Goal: Information Seeking & Learning: Learn about a topic

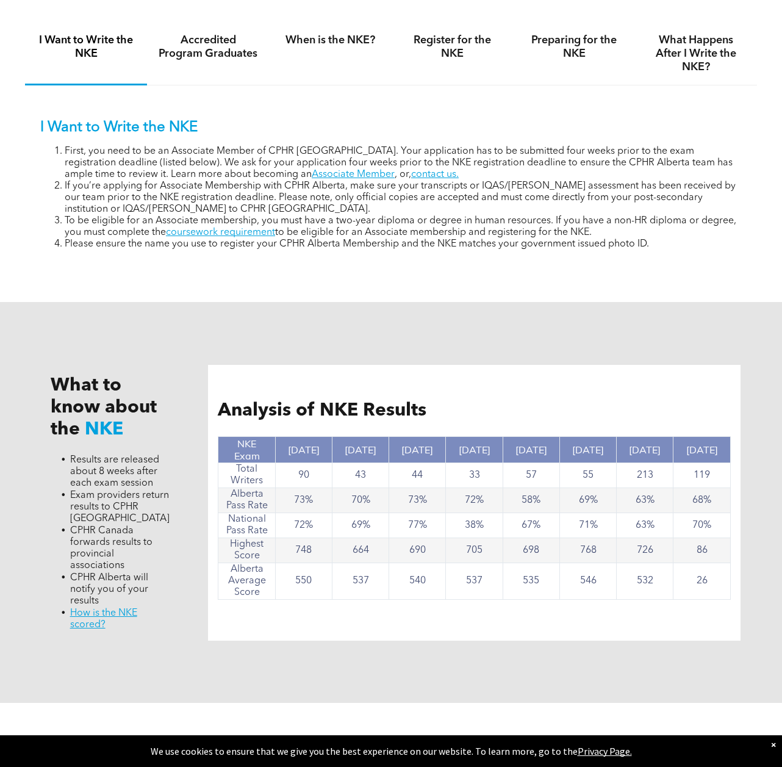
scroll to position [610, 0]
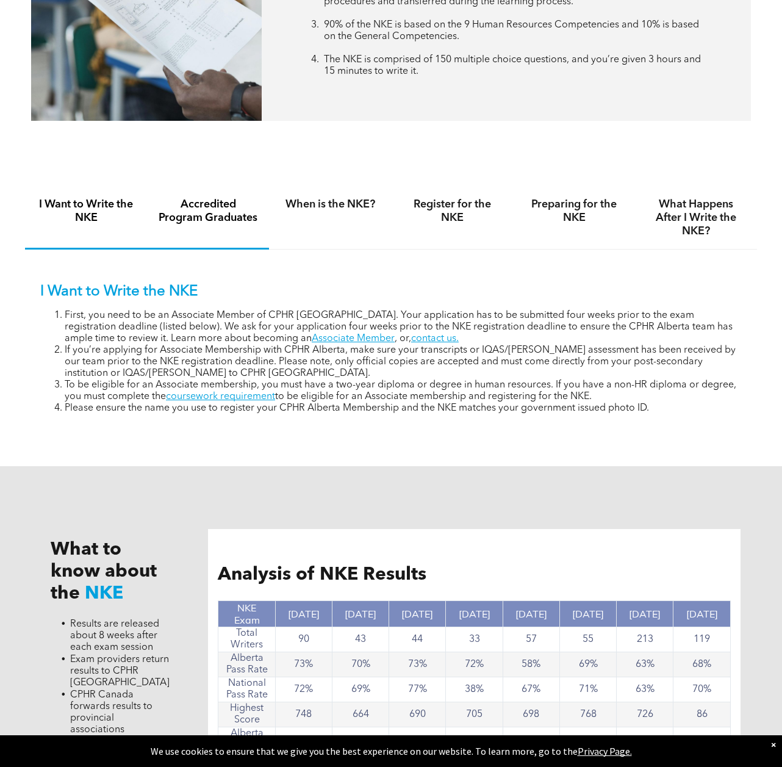
click at [220, 214] on h4 "Accredited Program Graduates" at bounding box center [208, 211] width 100 height 27
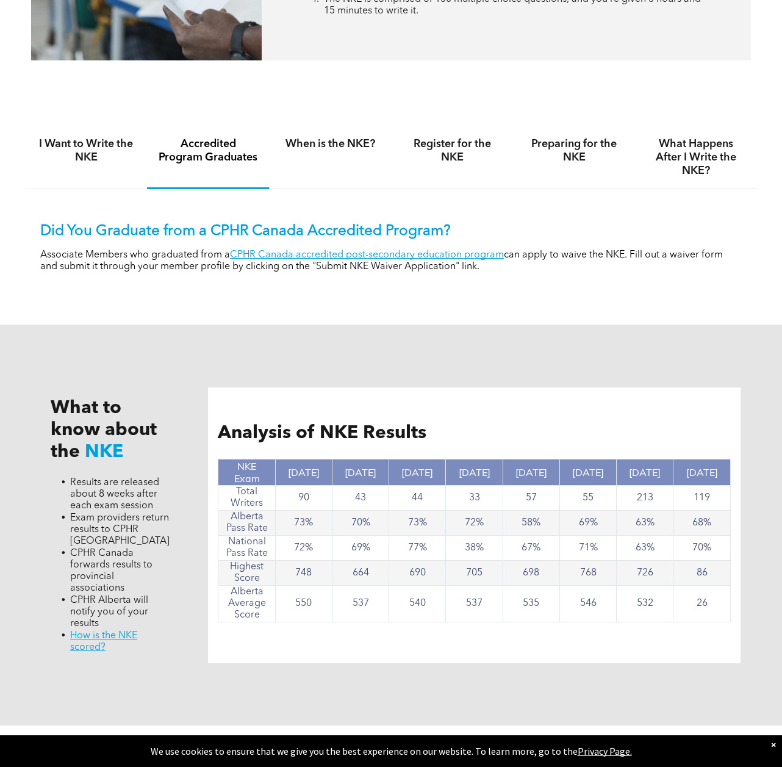
scroll to position [671, 0]
click at [347, 254] on link "CPHR Canada accredited post-secondary education program" at bounding box center [367, 255] width 274 height 10
click at [342, 146] on h4 "When is the NKE?" at bounding box center [330, 144] width 100 height 13
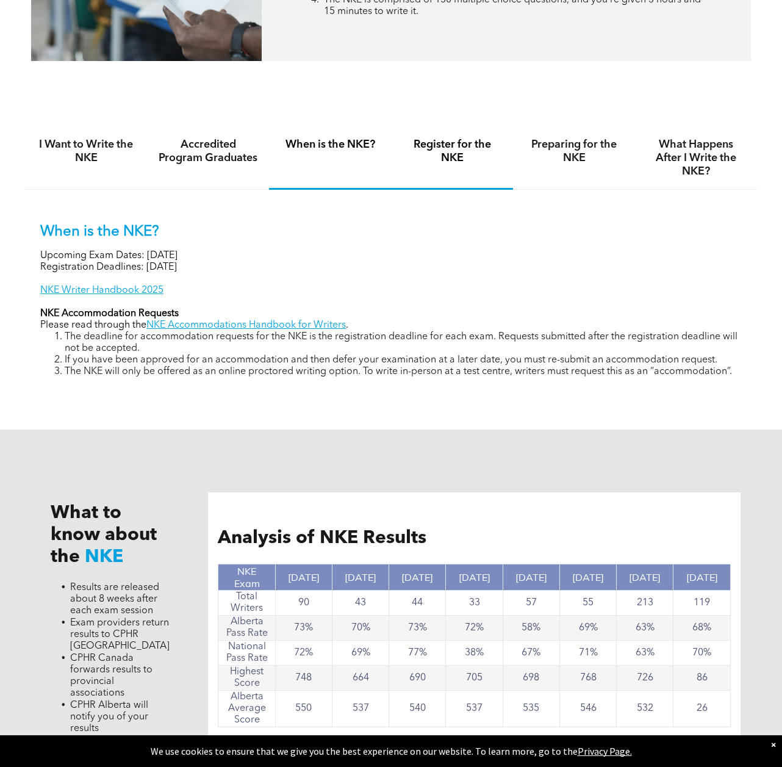
click at [448, 150] on h4 "Register for the NKE" at bounding box center [452, 151] width 100 height 27
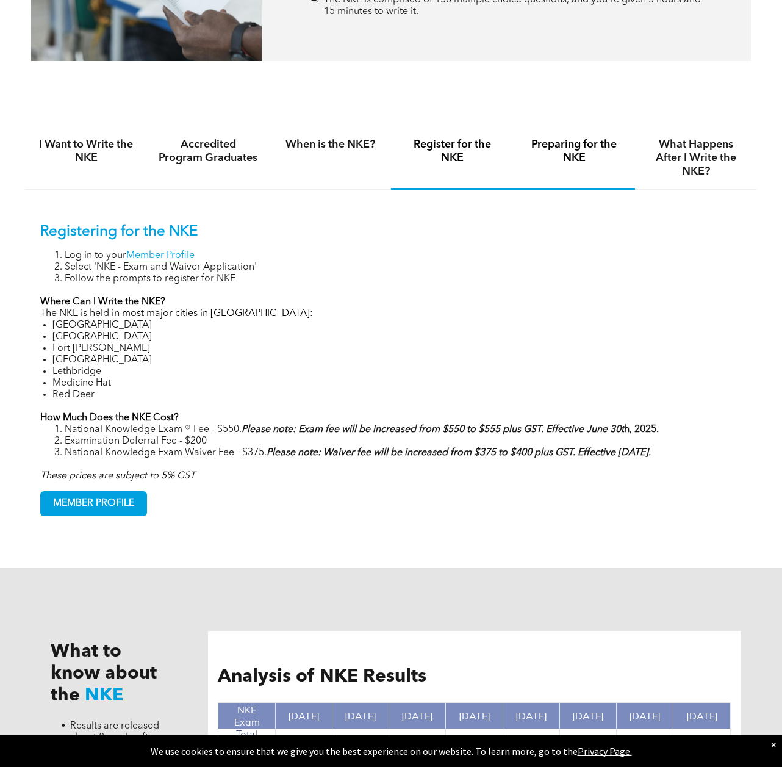
click at [595, 159] on h4 "Preparing for the NKE" at bounding box center [574, 151] width 100 height 27
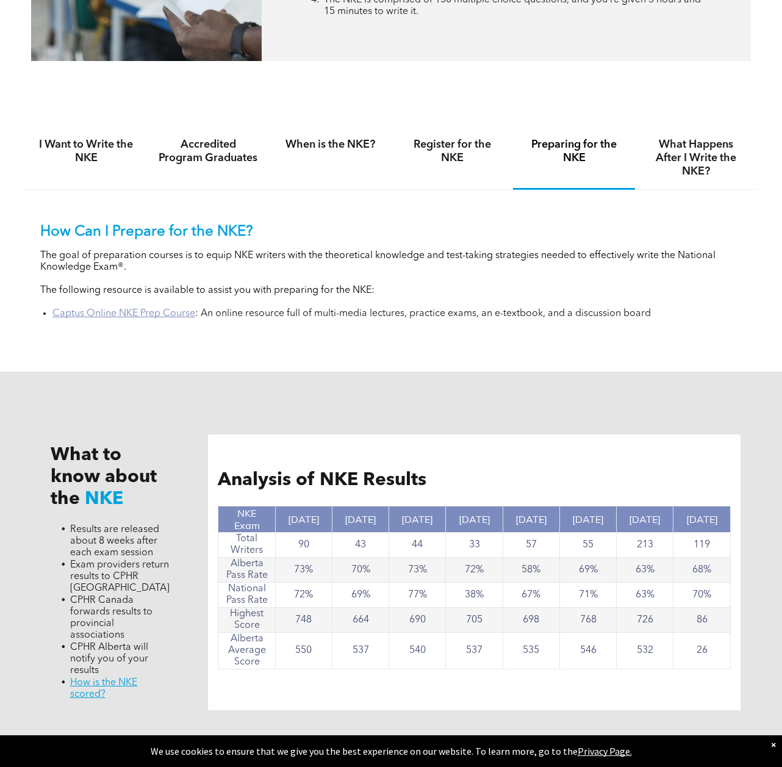
click at [149, 317] on link "Captus Online NKE Prep Course" at bounding box center [123, 314] width 143 height 10
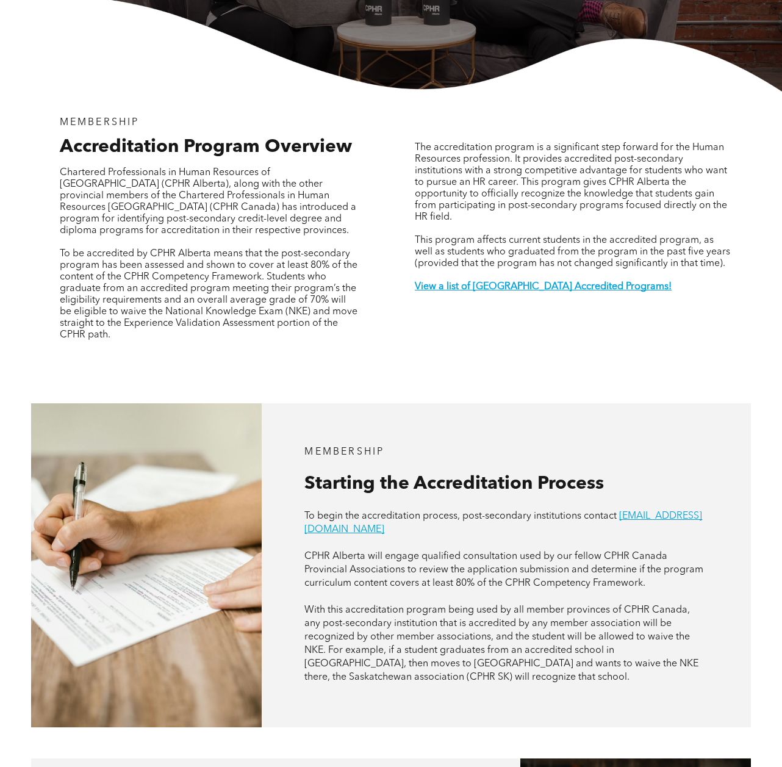
scroll to position [305, 0]
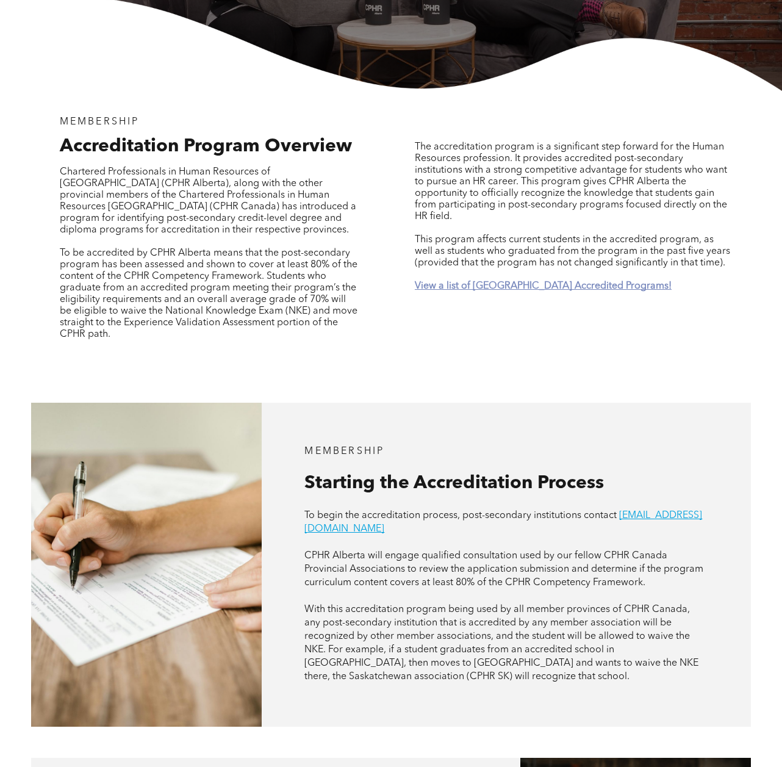
click at [511, 281] on strong "View a list of Alberta Accredited Programs!" at bounding box center [543, 286] width 257 height 10
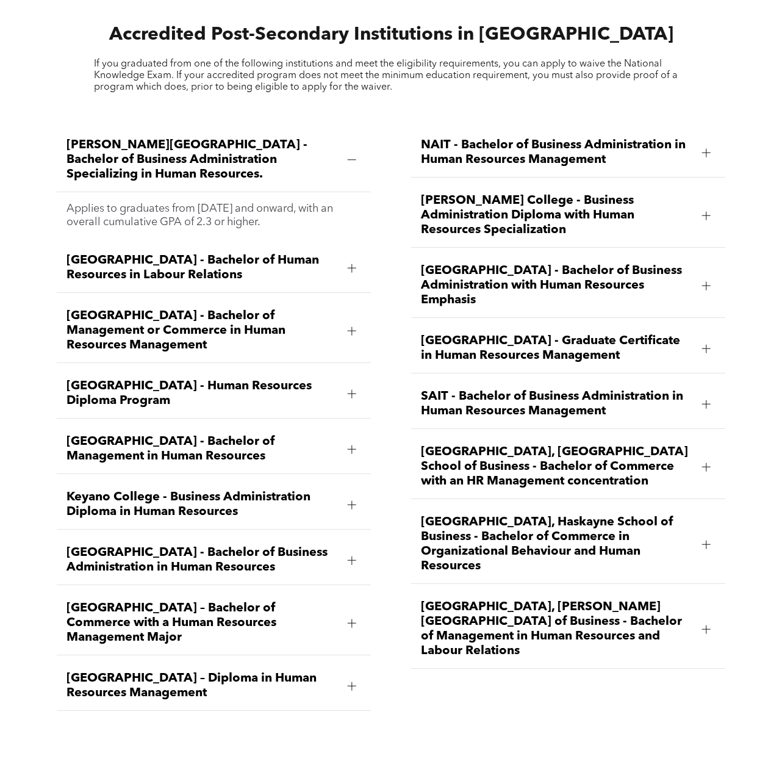
scroll to position [1401, 0]
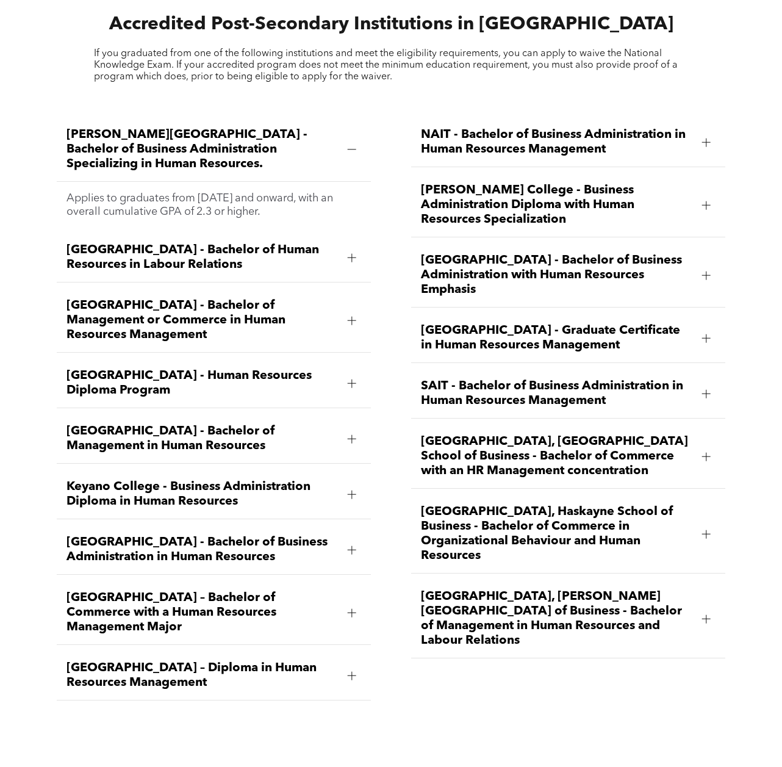
click at [348, 545] on div at bounding box center [352, 549] width 9 height 9
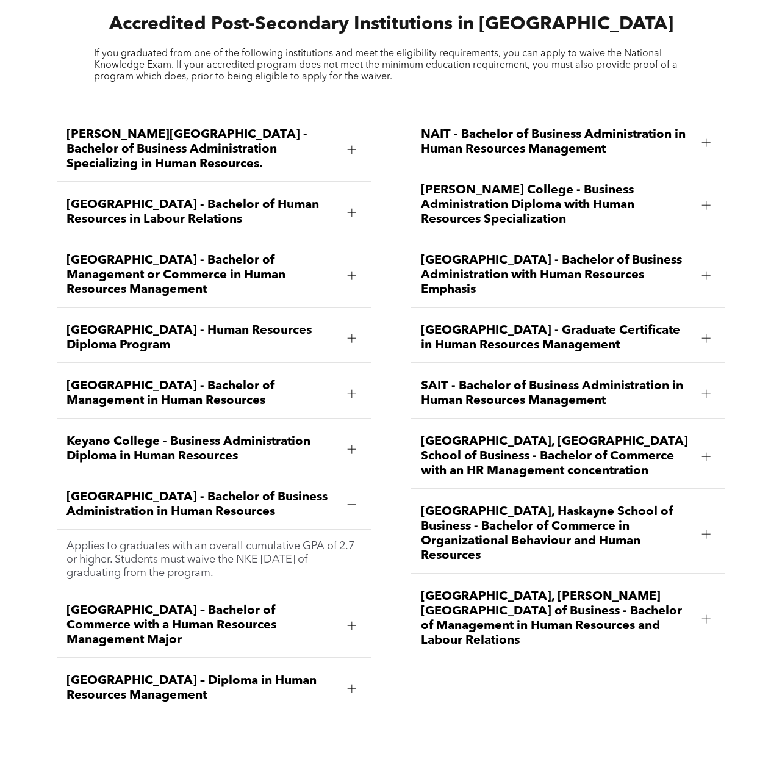
click at [352, 500] on div at bounding box center [351, 504] width 1 height 9
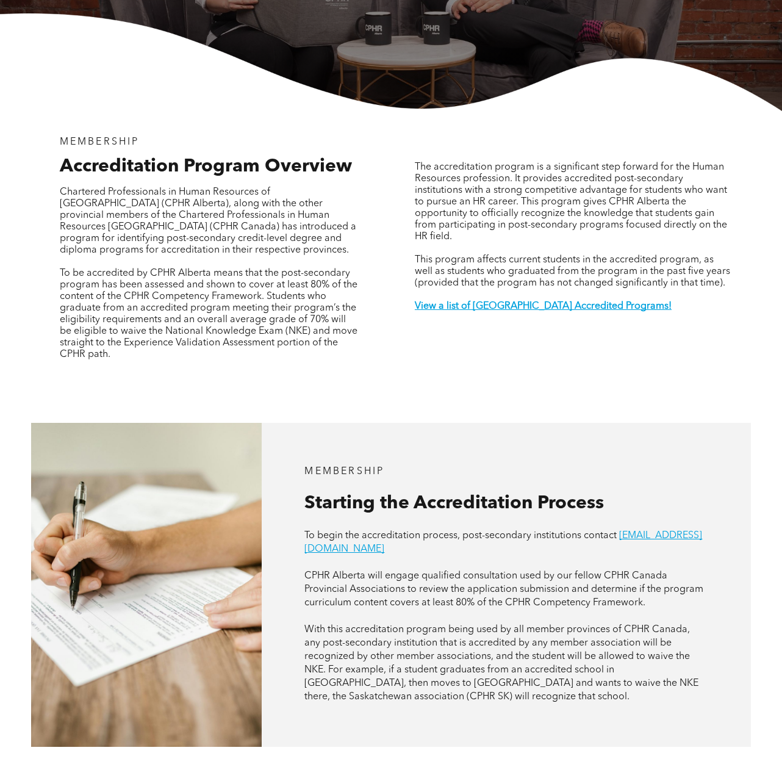
scroll to position [120, 0]
